Goal: Task Accomplishment & Management: Manage account settings

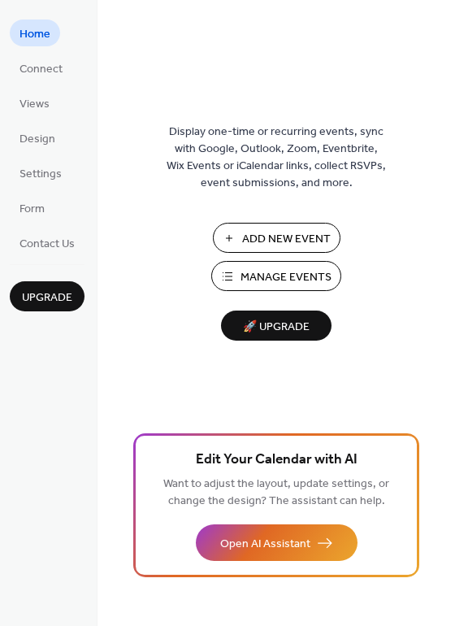
click at [277, 273] on span "Manage Events" at bounding box center [286, 277] width 91 height 17
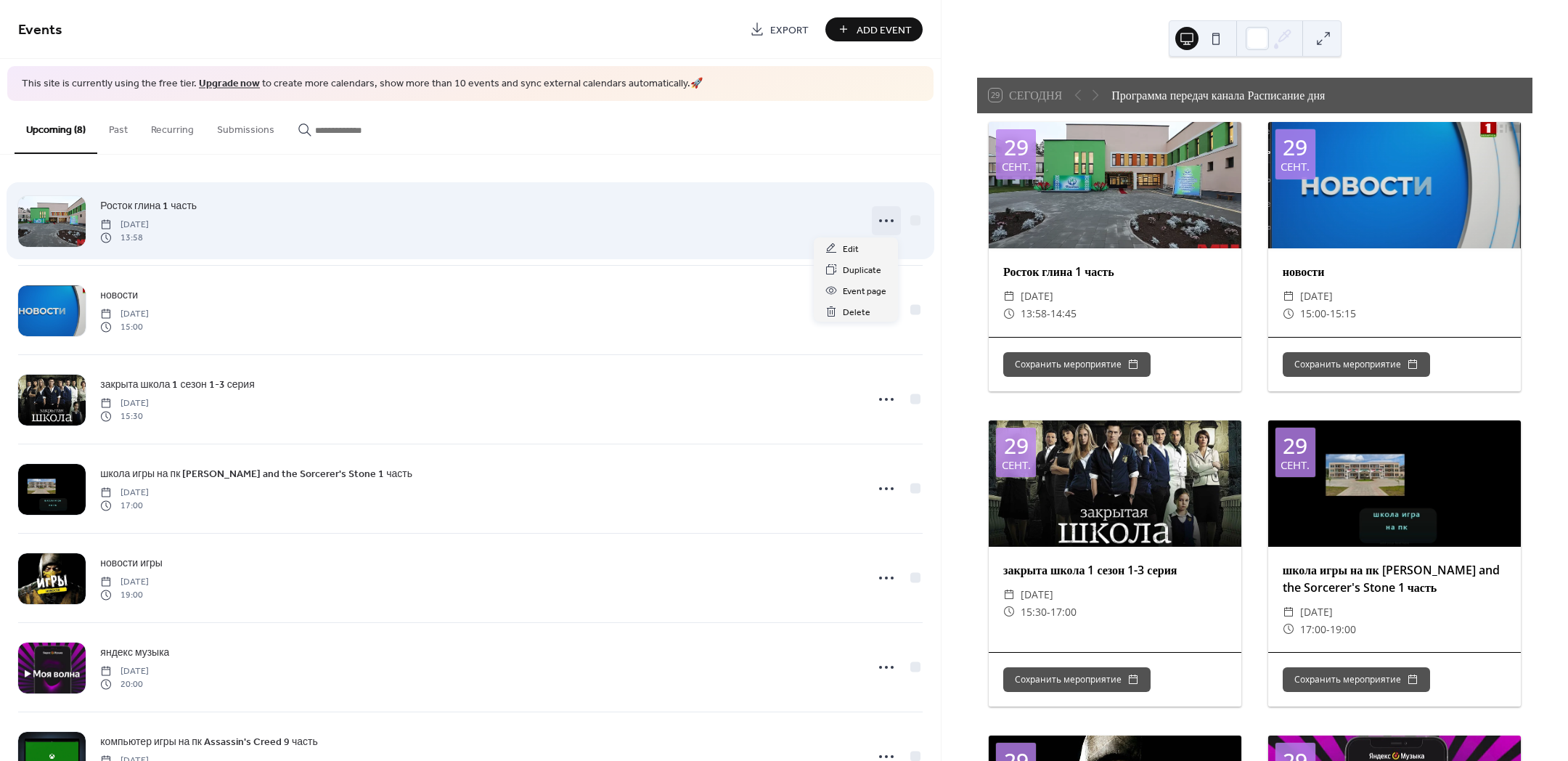
click at [879, 219] on circle at bounding box center [880, 220] width 3 height 3
click at [888, 216] on icon at bounding box center [886, 221] width 23 height 23
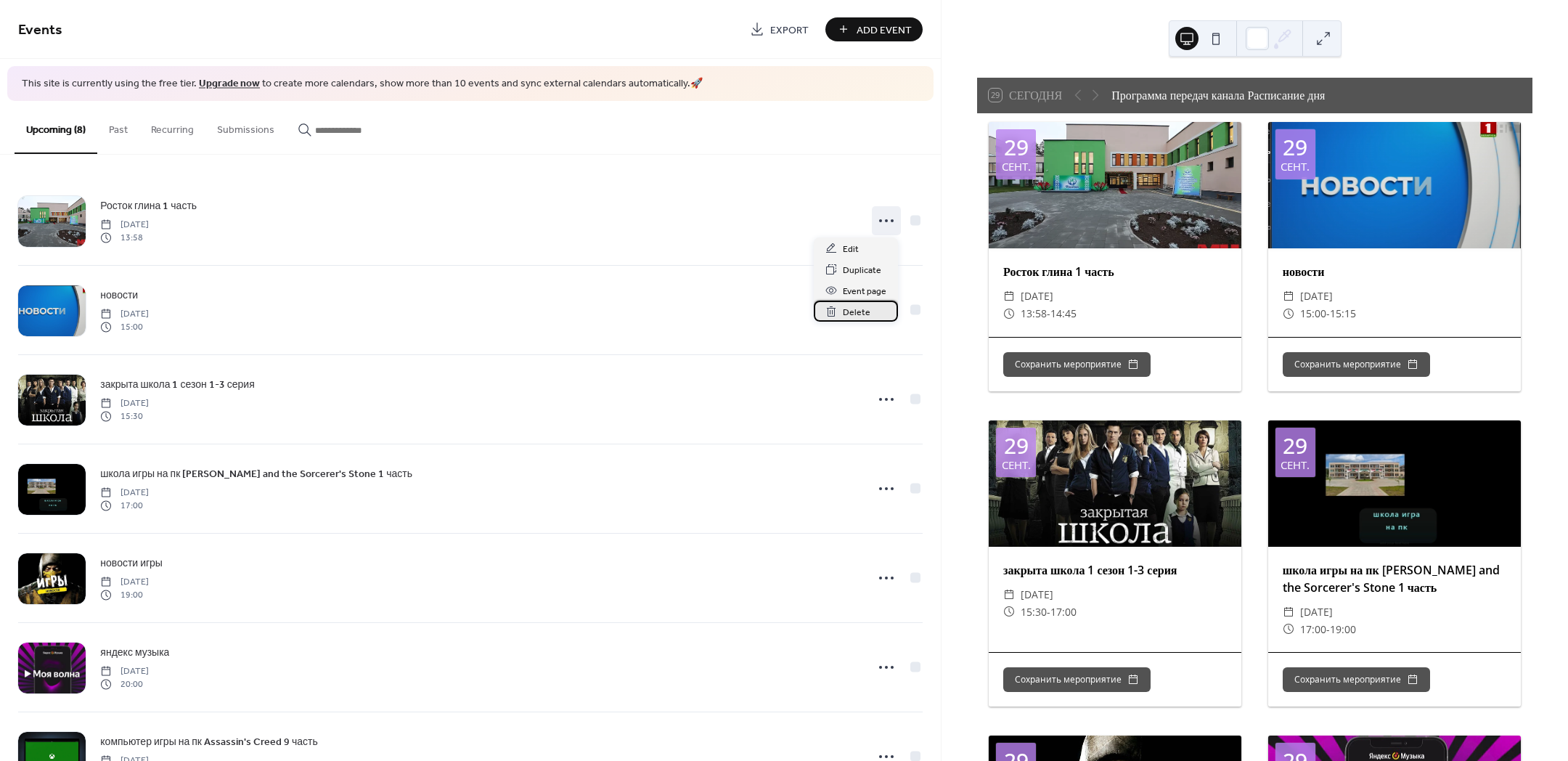
click at [868, 312] on span "Delete" at bounding box center [856, 312] width 28 height 15
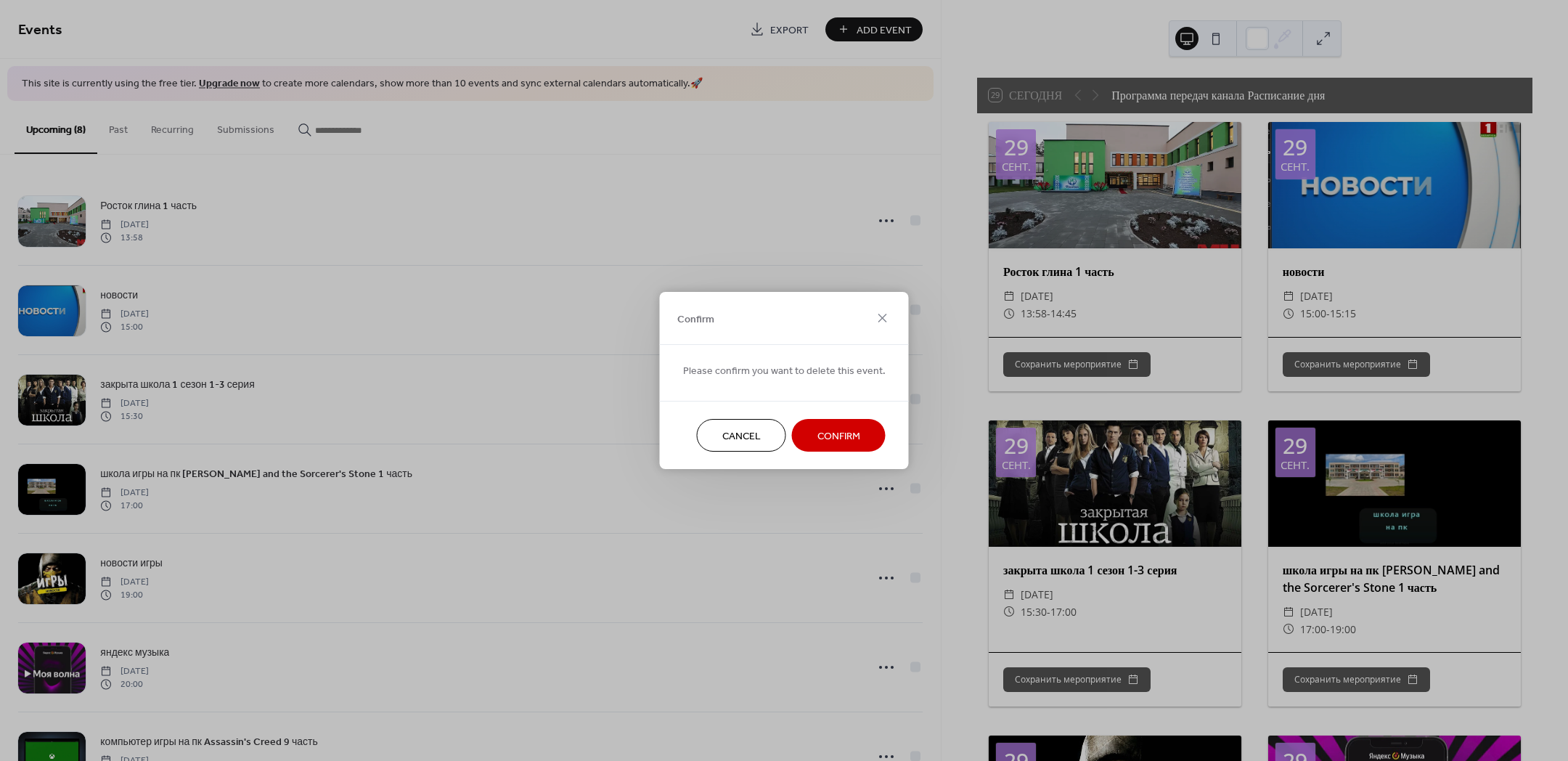
click at [837, 429] on span "Confirm" at bounding box center [839, 436] width 43 height 15
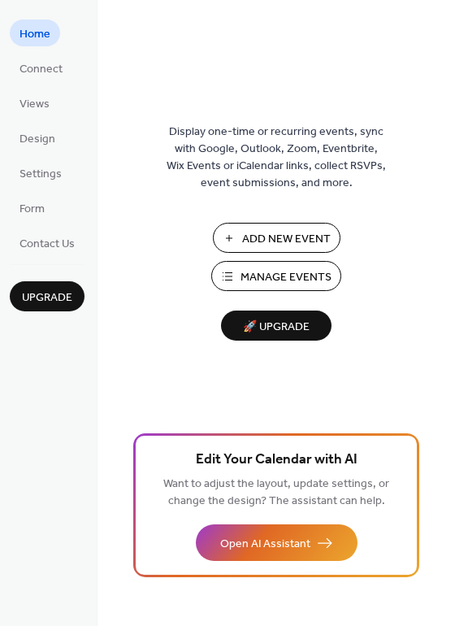
click at [241, 272] on span "Manage Events" at bounding box center [286, 277] width 91 height 17
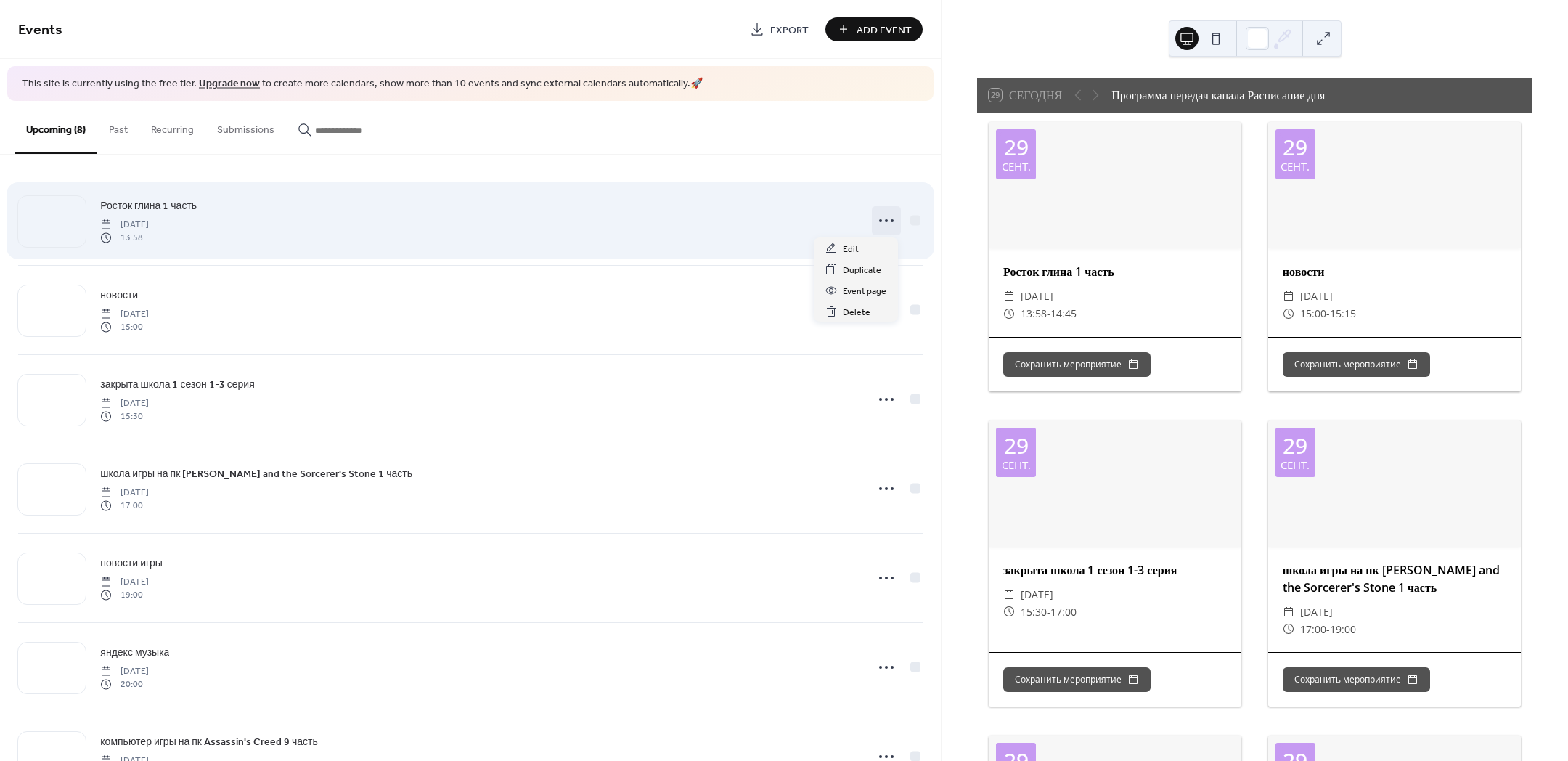
click at [885, 213] on icon at bounding box center [886, 221] width 23 height 23
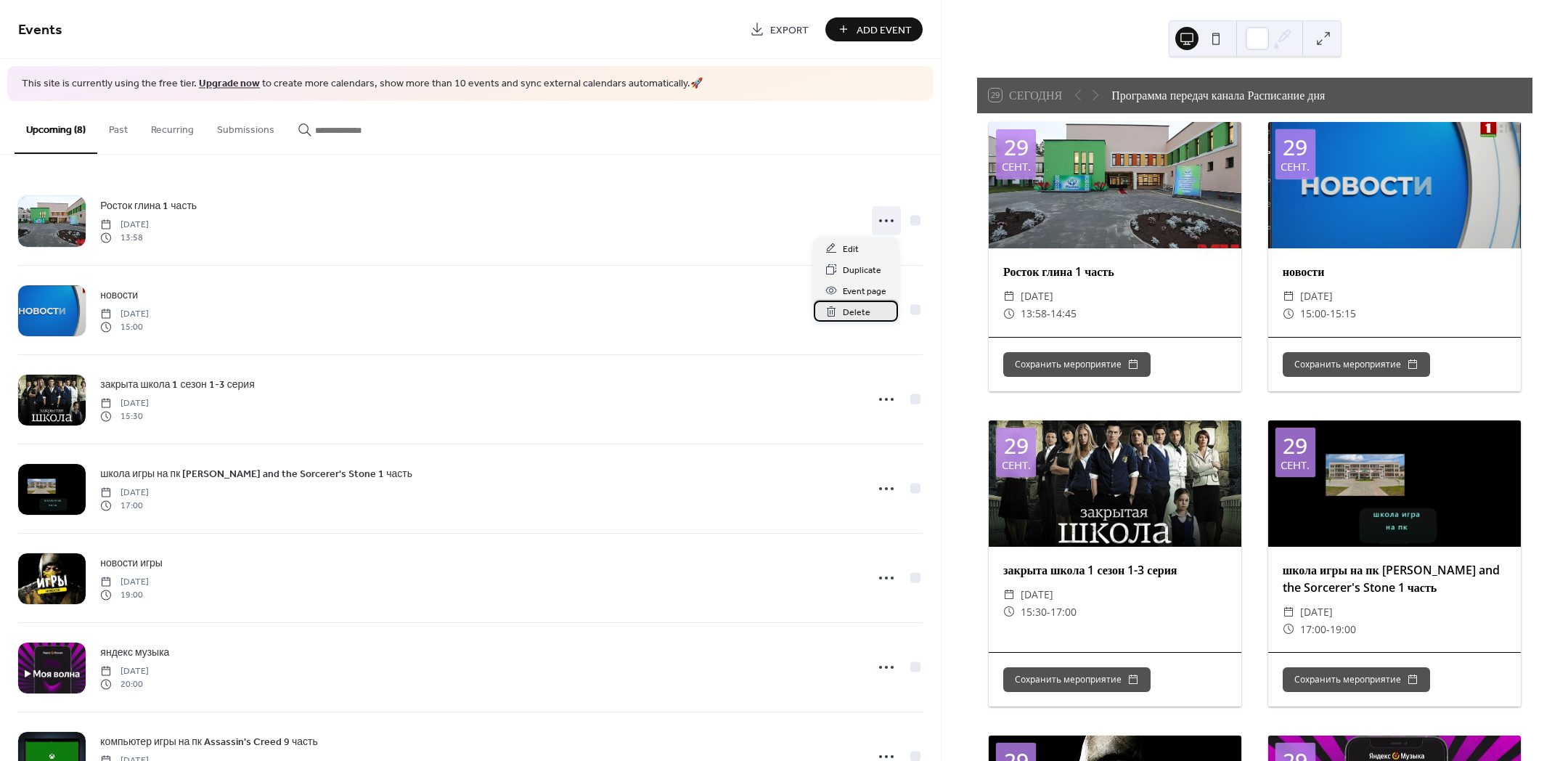
click at [862, 308] on span "Delete" at bounding box center [856, 312] width 28 height 15
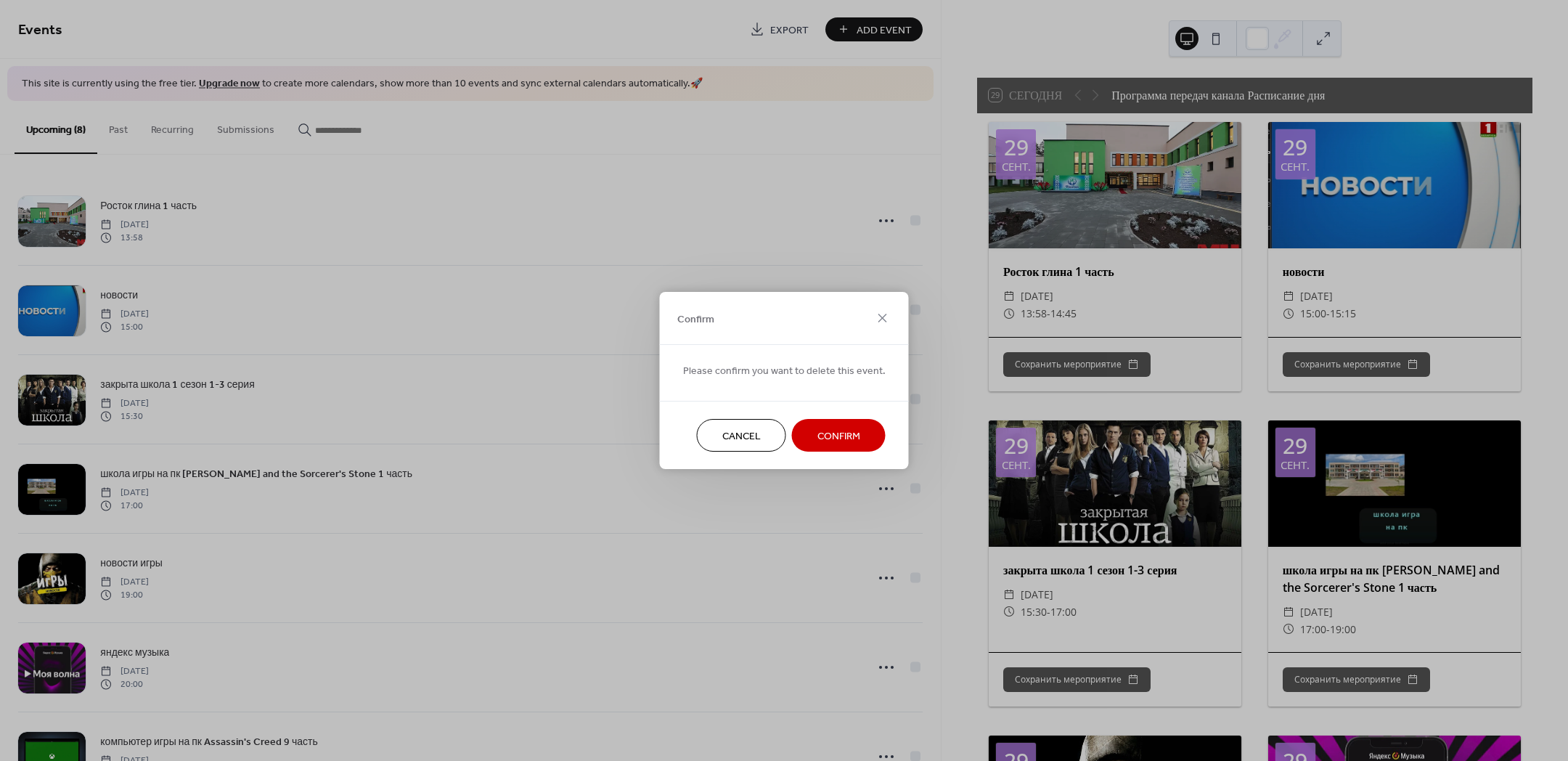
click at [843, 429] on span "Confirm" at bounding box center [839, 436] width 43 height 15
